Goal: Information Seeking & Learning: Learn about a topic

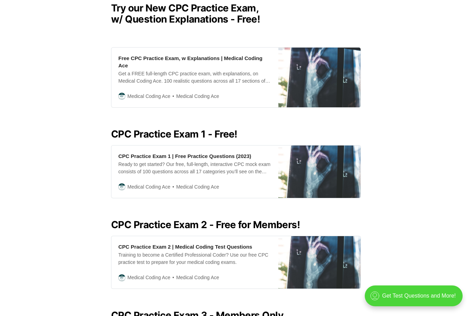
scroll to position [208, 0]
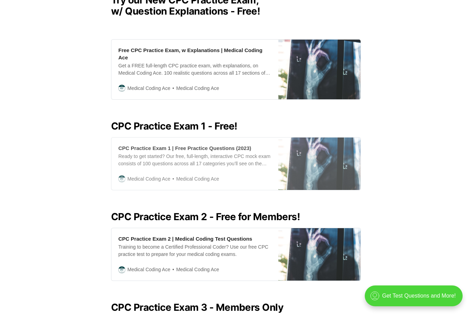
click at [149, 144] on div "CPC Practice Exam 1 | Free Practice Questions (2023)" at bounding box center [184, 147] width 133 height 7
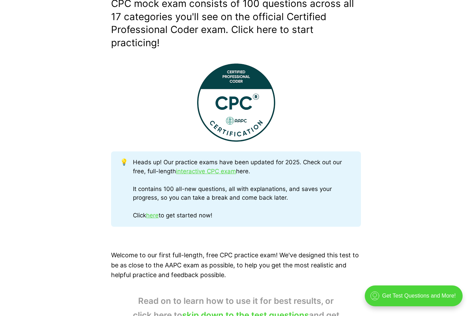
scroll to position [243, 0]
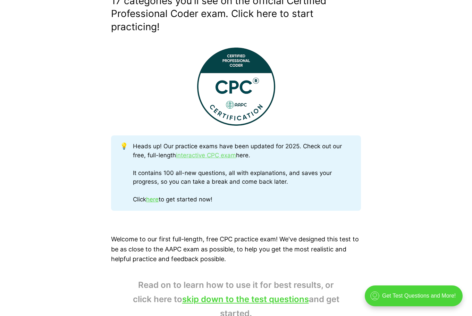
click at [198, 156] on link "interactive CPC exam" at bounding box center [206, 155] width 60 height 7
